Goal: Transaction & Acquisition: Purchase product/service

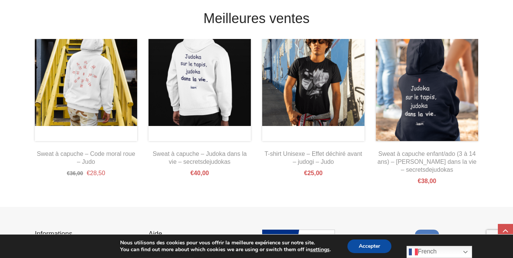
scroll to position [15, 0]
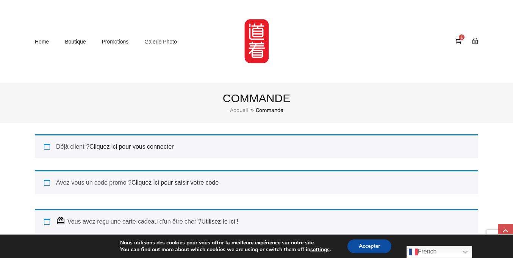
scroll to position [130, 0]
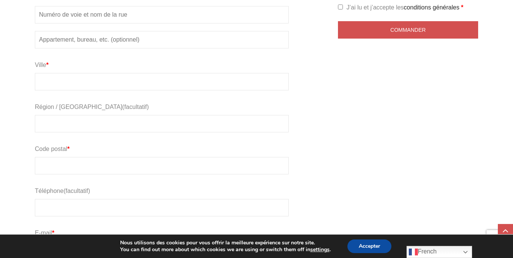
type input "mail6914722@protonmail.com"
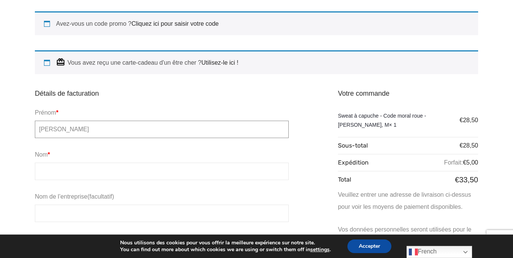
type input "Isabelle"
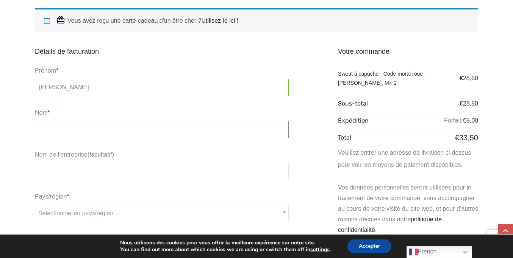
click at [162, 129] on input "Nom *" at bounding box center [162, 129] width 254 height 17
type input "Martin"
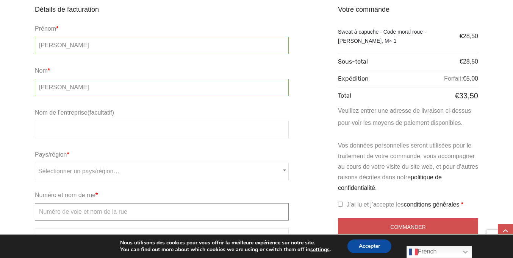
click at [162, 204] on input "Numéro et nom de rue *" at bounding box center [162, 212] width 254 height 17
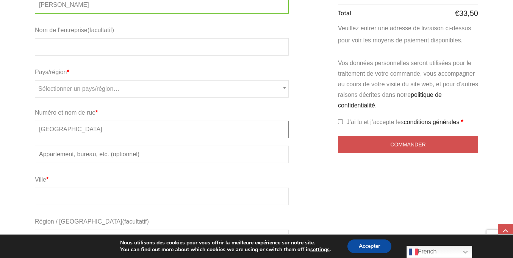
type input "Rue de Laeken"
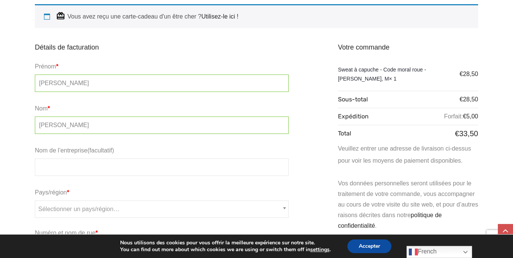
type input "Rue de Laeken"
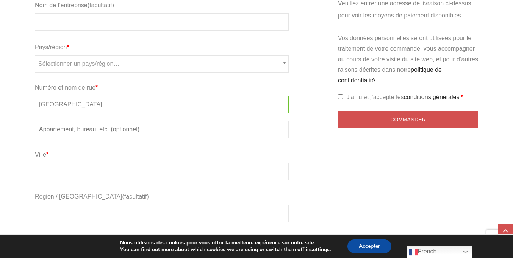
click at [162, 247] on input "Code postal *" at bounding box center [162, 255] width 254 height 17
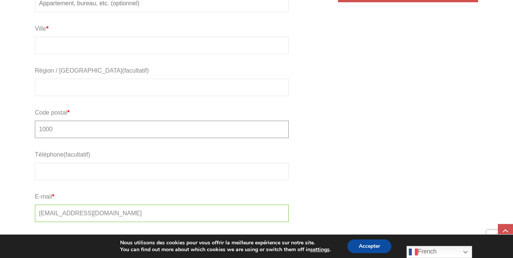
type input "1000"
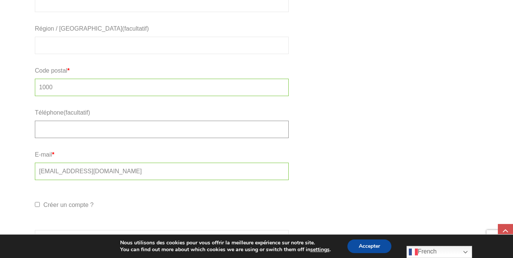
click at [162, 129] on input "Téléphone (facultatif)" at bounding box center [162, 129] width 254 height 17
type input "472640112"
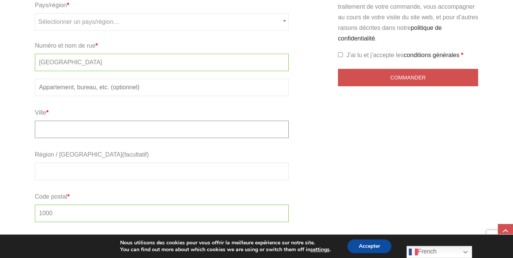
click at [162, 129] on input "Ville *" at bounding box center [162, 129] width 254 height 17
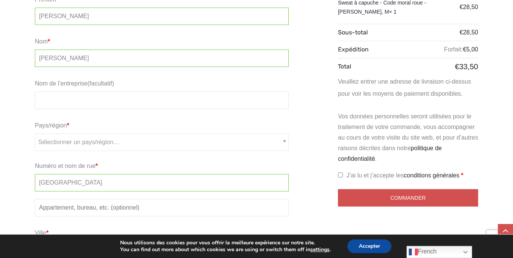
type input "Bruxelles"
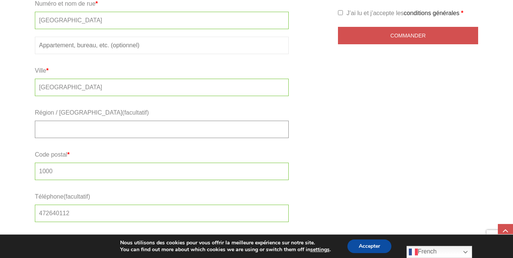
scroll to position [313, 0]
